Goal: Complete application form

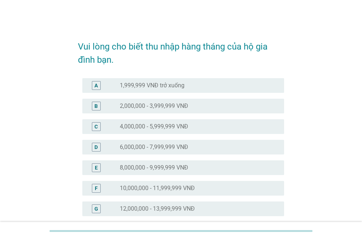
scroll to position [37, 0]
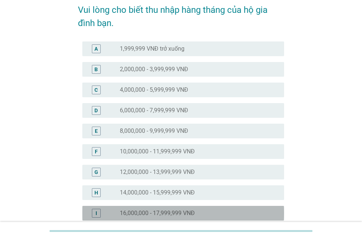
drag, startPoint x: 139, startPoint y: 207, endPoint x: 143, endPoint y: 208, distance: 4.5
click at [139, 208] on div "I radio_button_unchecked 16,000,000 - 17,999,999 VNĐ" at bounding box center [183, 213] width 202 height 15
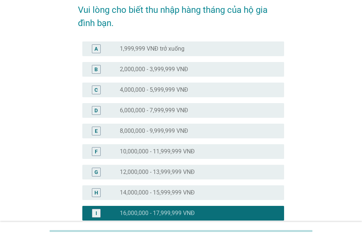
scroll to position [110, 0]
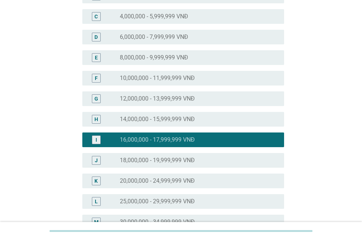
click at [152, 163] on label "18,000,000 - 19,999,999 VNĐ" at bounding box center [157, 160] width 75 height 7
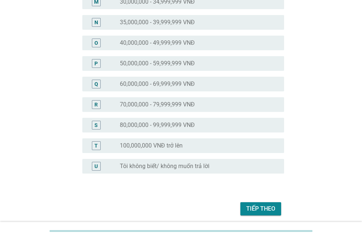
scroll to position [359, 0]
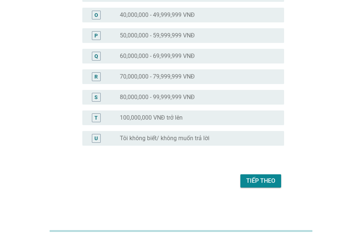
click at [259, 182] on div "Tiếp theo" at bounding box center [260, 181] width 29 height 9
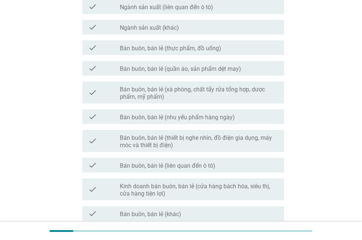
scroll to position [404, 0]
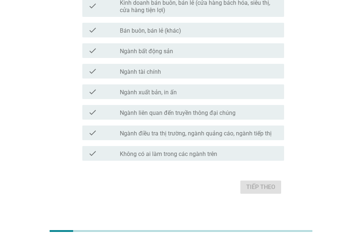
click at [200, 158] on label "Không có ai làm trong các ngành trên" at bounding box center [168, 154] width 97 height 7
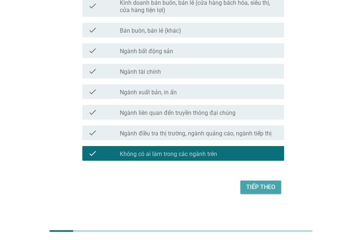
click at [271, 188] on div "Tiếp theo" at bounding box center [260, 187] width 29 height 9
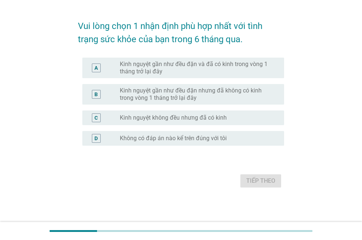
scroll to position [0, 0]
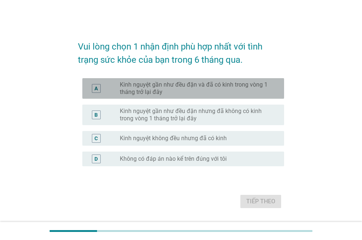
click at [179, 84] on label "Kinh nguyệt gần như đều đặn và đã có kinh trong vòng 1 tháng trở lại đây" at bounding box center [196, 88] width 152 height 15
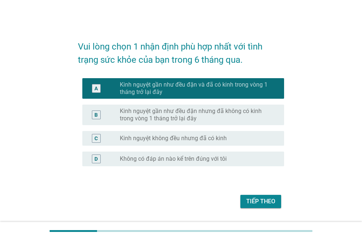
click at [272, 205] on div "Tiếp theo" at bounding box center [260, 201] width 29 height 9
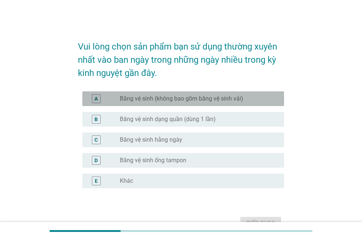
click at [204, 100] on label "Băng vệ sinh (không bao gồm băng vệ sinh vải)" at bounding box center [181, 98] width 123 height 7
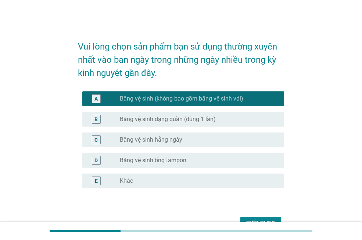
click at [262, 220] on div "Tiếp theo" at bounding box center [260, 223] width 29 height 9
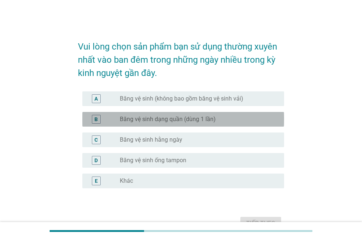
click at [186, 119] on label "Băng vệ sinh dạng quần (dùng 1 lần)" at bounding box center [168, 119] width 96 height 7
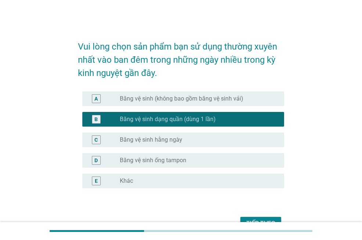
scroll to position [37, 0]
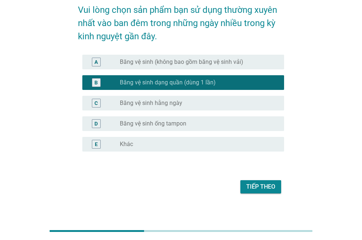
click at [260, 188] on div "Tiếp theo" at bounding box center [260, 187] width 29 height 9
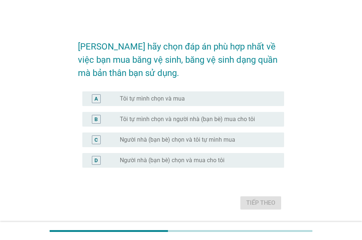
click at [206, 101] on div "radio_button_unchecked Tôi tự mình chọn và mua" at bounding box center [196, 98] width 152 height 7
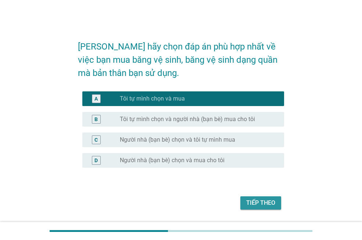
click at [274, 205] on div "Tiếp theo" at bounding box center [260, 203] width 29 height 9
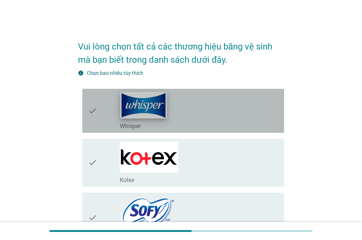
click at [136, 108] on img at bounding box center [143, 105] width 47 height 26
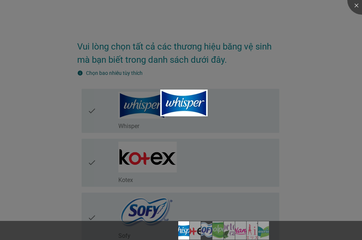
scroll to position [37, 0]
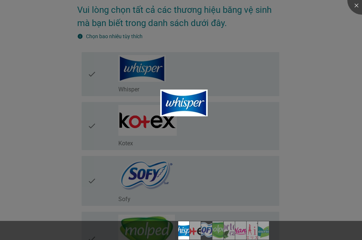
click at [295, 110] on div at bounding box center [181, 120] width 362 height 240
click at [297, 46] on div at bounding box center [181, 120] width 362 height 240
click at [355, 6] on div at bounding box center [361, -1] width 29 height 29
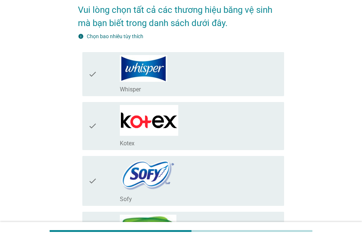
click at [93, 75] on icon "check" at bounding box center [92, 74] width 9 height 38
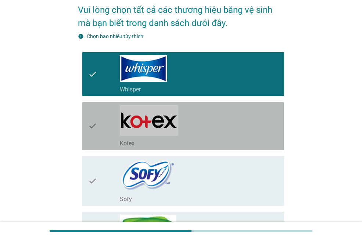
click at [93, 130] on icon "check" at bounding box center [92, 126] width 9 height 42
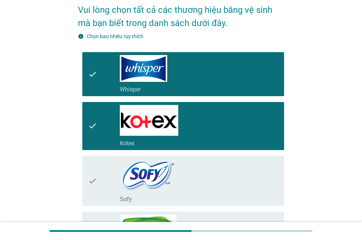
click at [94, 194] on icon "check" at bounding box center [92, 181] width 9 height 44
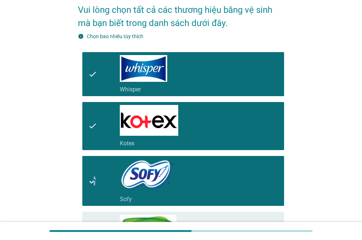
scroll to position [147, 0]
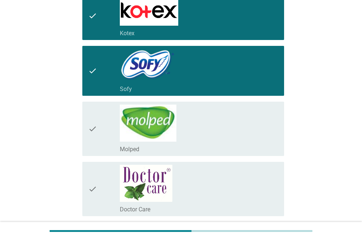
click at [97, 130] on icon "check" at bounding box center [92, 129] width 9 height 48
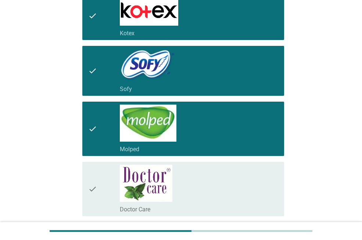
click at [93, 191] on icon "check" at bounding box center [92, 189] width 9 height 48
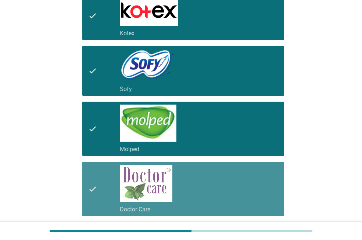
scroll to position [257, 0]
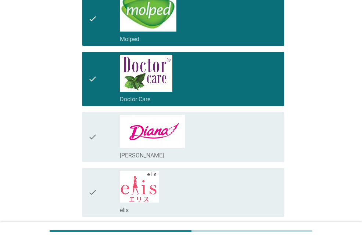
click at [87, 134] on div "check check_box_outline_blank [PERSON_NAME]" at bounding box center [183, 137] width 202 height 50
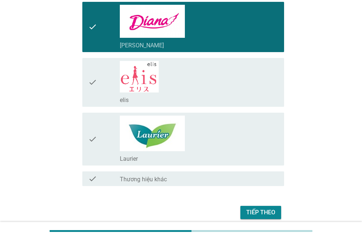
scroll to position [399, 0]
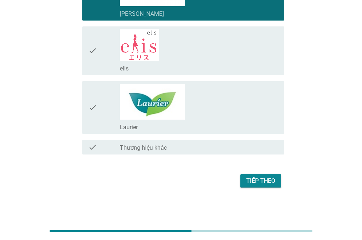
click at [93, 100] on icon "check" at bounding box center [92, 107] width 9 height 47
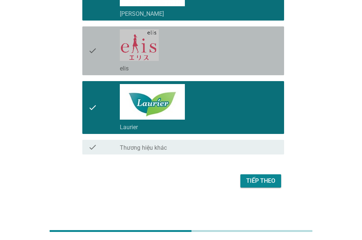
click at [91, 54] on icon "check" at bounding box center [92, 50] width 9 height 43
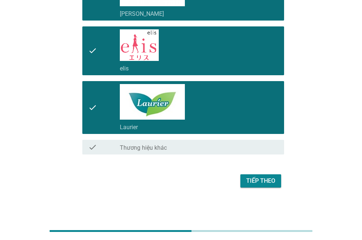
click at [255, 184] on div "Tiếp theo" at bounding box center [260, 181] width 29 height 9
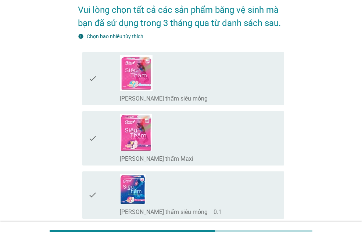
scroll to position [73, 0]
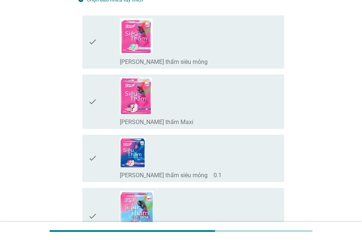
click at [90, 41] on icon "check" at bounding box center [92, 41] width 9 height 47
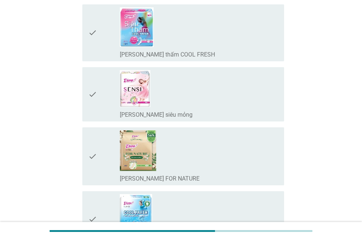
scroll to position [294, 0]
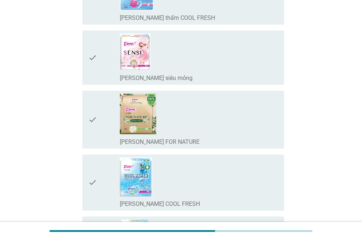
click at [97, 183] on icon "check" at bounding box center [92, 183] width 9 height 50
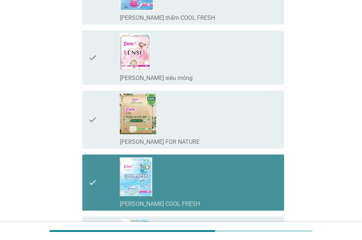
scroll to position [478, 0]
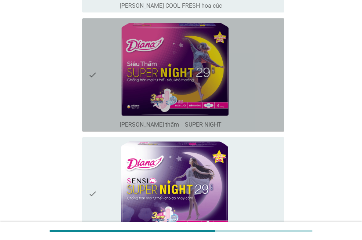
click at [95, 72] on icon "check" at bounding box center [92, 75] width 9 height 108
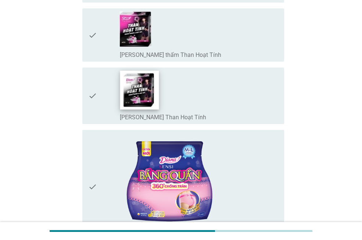
scroll to position [1029, 0]
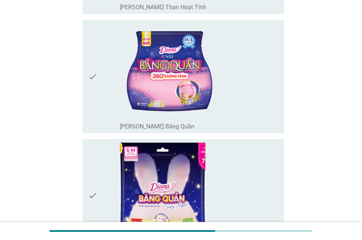
click at [94, 80] on icon "check" at bounding box center [92, 77] width 9 height 108
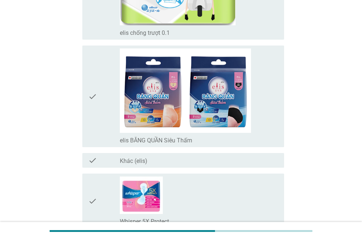
scroll to position [4556, 0]
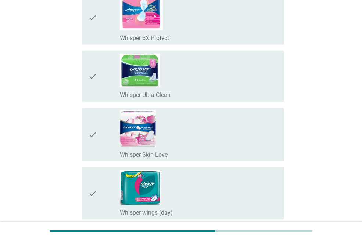
click at [95, 191] on icon "check" at bounding box center [92, 193] width 9 height 46
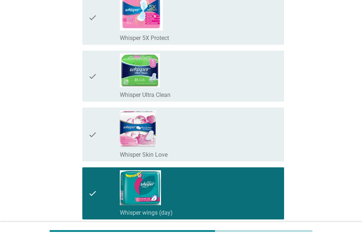
scroll to position [4519, 0]
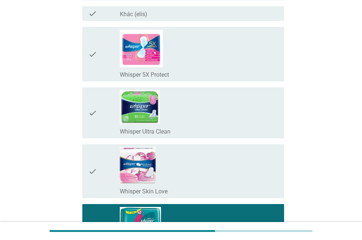
click at [91, 110] on icon "check" at bounding box center [92, 112] width 9 height 45
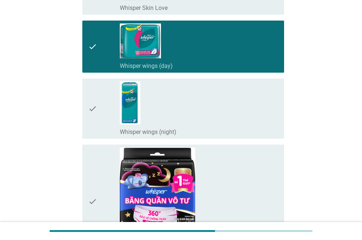
scroll to position [4813, 0]
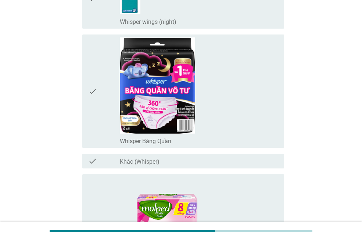
click at [93, 95] on icon "check" at bounding box center [92, 91] width 9 height 108
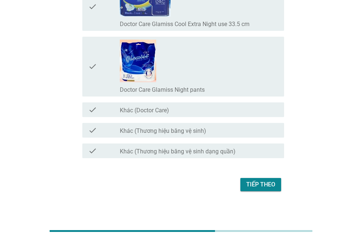
scroll to position [5919, 0]
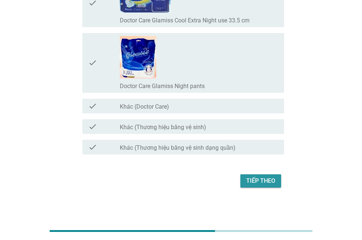
click at [266, 177] on div "Tiếp theo" at bounding box center [260, 181] width 29 height 9
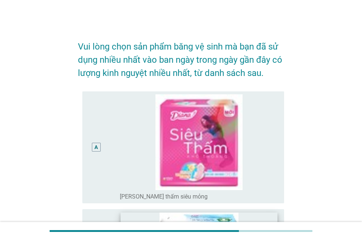
scroll to position [110, 0]
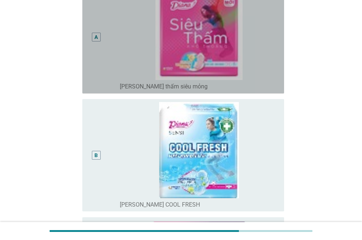
click at [96, 52] on div "A" at bounding box center [96, 37] width 16 height 107
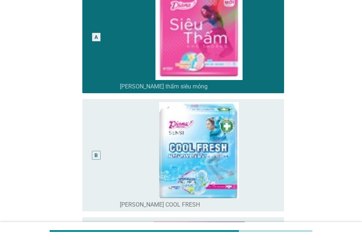
click at [96, 52] on div "A" at bounding box center [96, 37] width 16 height 107
click at [95, 163] on div "B" at bounding box center [96, 155] width 16 height 107
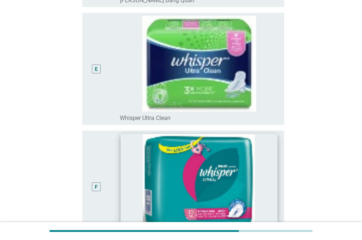
scroll to position [735, 0]
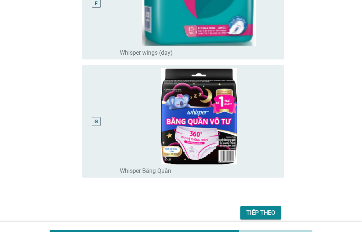
click at [268, 212] on div "Tiếp theo" at bounding box center [260, 213] width 29 height 9
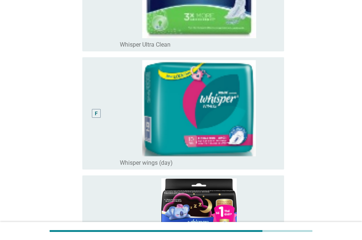
scroll to position [772, 0]
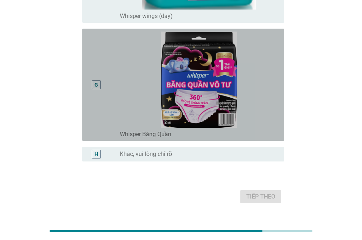
click at [91, 83] on div "G" at bounding box center [96, 85] width 16 height 107
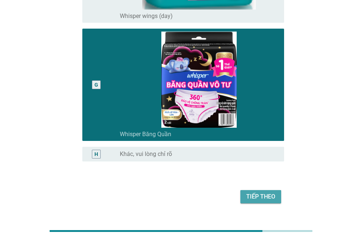
click at [269, 197] on div "Tiếp theo" at bounding box center [260, 197] width 29 height 9
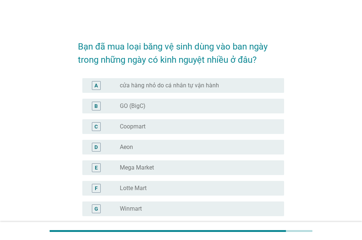
scroll to position [37, 0]
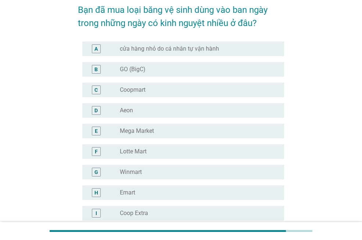
click at [97, 151] on div "F" at bounding box center [96, 152] width 3 height 8
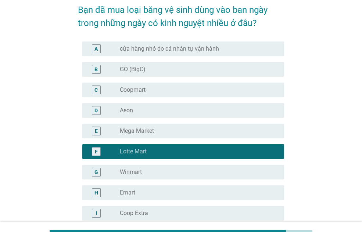
click at [92, 91] on div "C" at bounding box center [96, 90] width 9 height 9
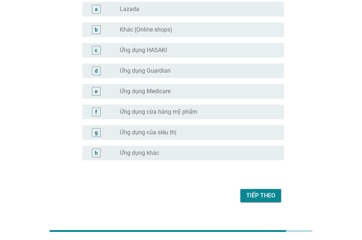
scroll to position [750, 0]
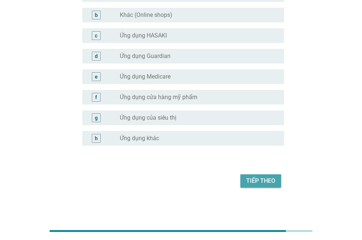
click at [260, 182] on div "Tiếp theo" at bounding box center [260, 181] width 29 height 9
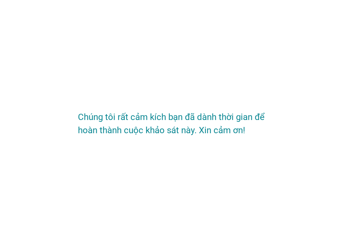
scroll to position [0, 0]
